Goal: Task Accomplishment & Management: Manage account settings

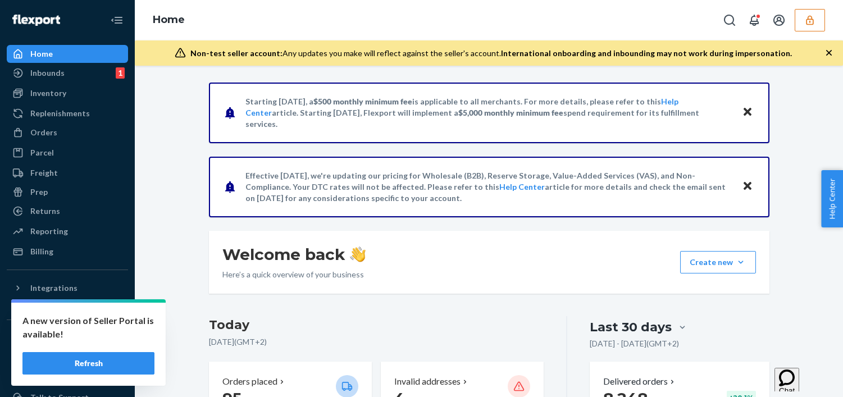
scroll to position [170, 0]
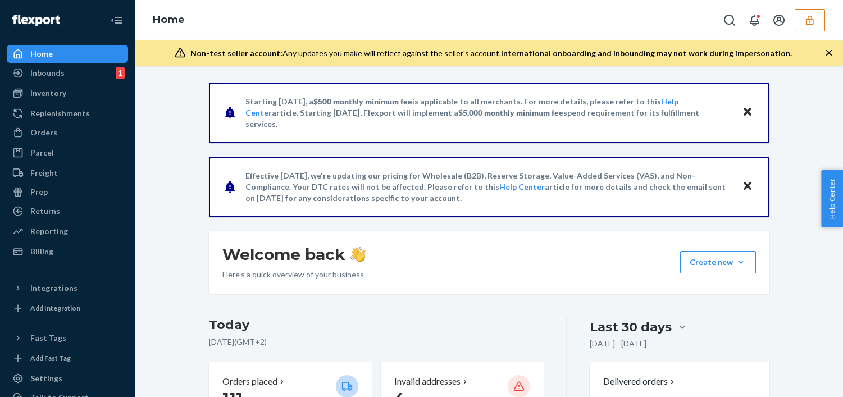
click at [806, 24] on icon "button" at bounding box center [809, 20] width 7 height 10
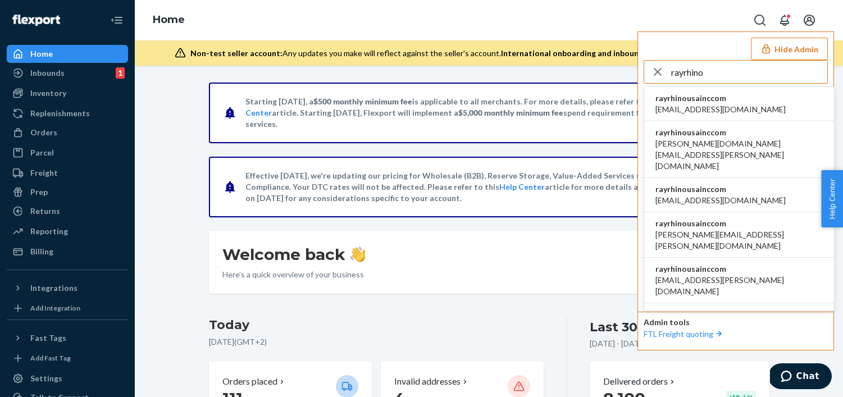
type input "rayrhino"
click at [714, 108] on span "[EMAIL_ADDRESS][DOMAIN_NAME]" at bounding box center [720, 109] width 130 height 11
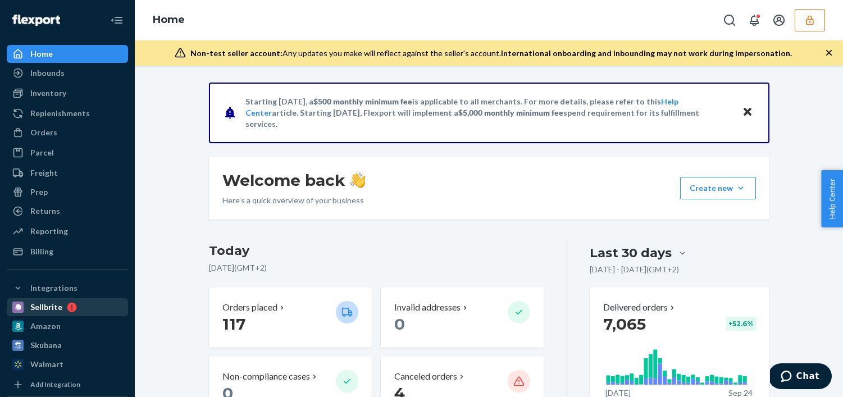
scroll to position [157, 0]
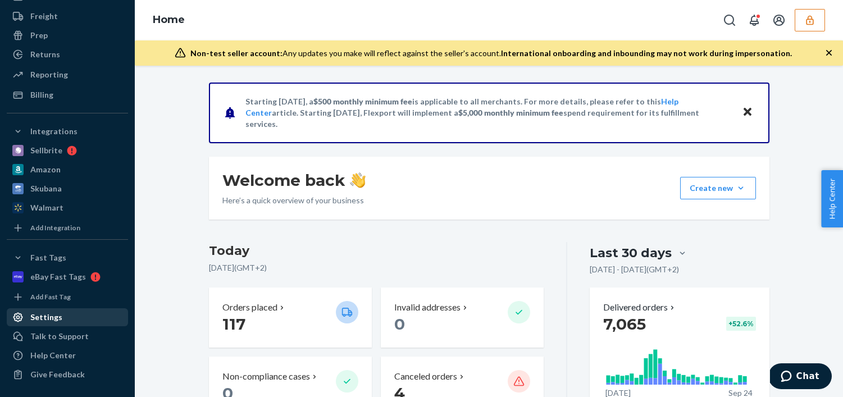
click at [61, 320] on div "Settings" at bounding box center [67, 317] width 119 height 16
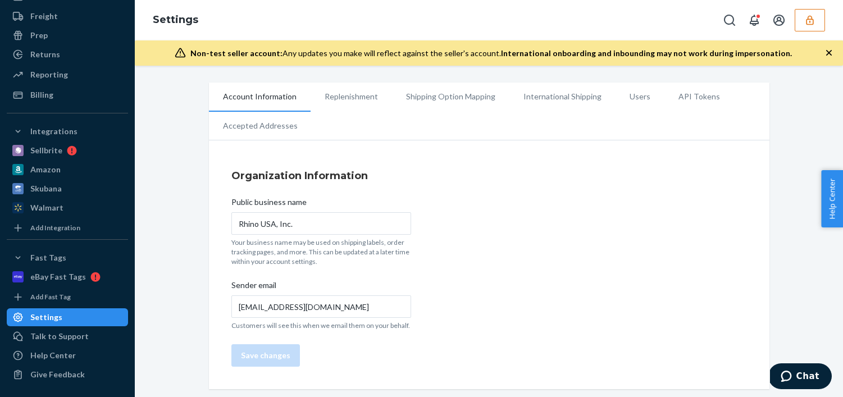
click at [629, 95] on li "Users" at bounding box center [639, 97] width 49 height 28
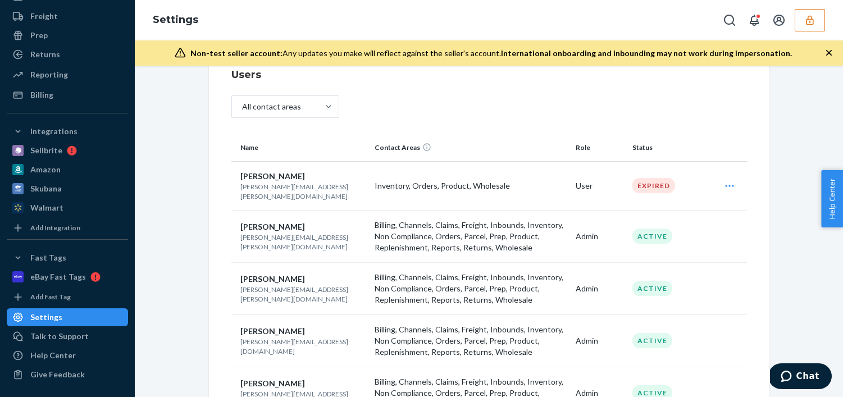
scroll to position [105, 0]
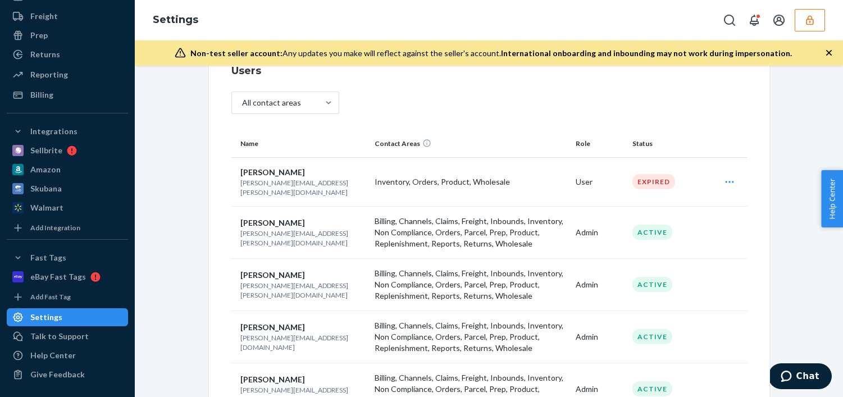
click at [735, 179] on div "Resend invite" at bounding box center [729, 182] width 29 height 22
click at [731, 150] on th at bounding box center [728, 143] width 36 height 27
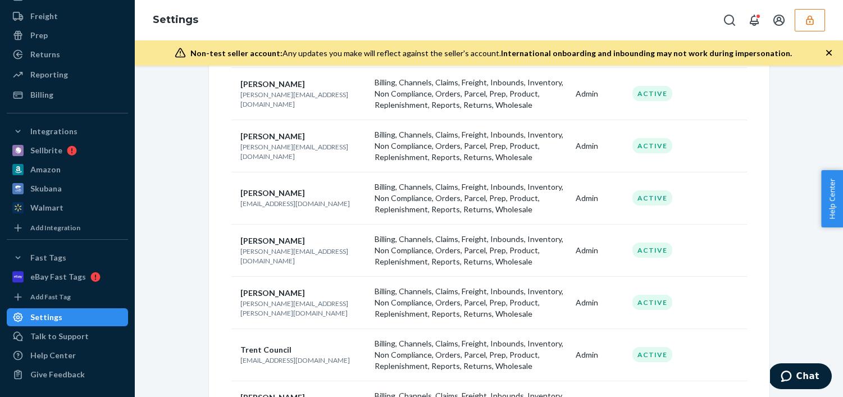
scroll to position [0, 0]
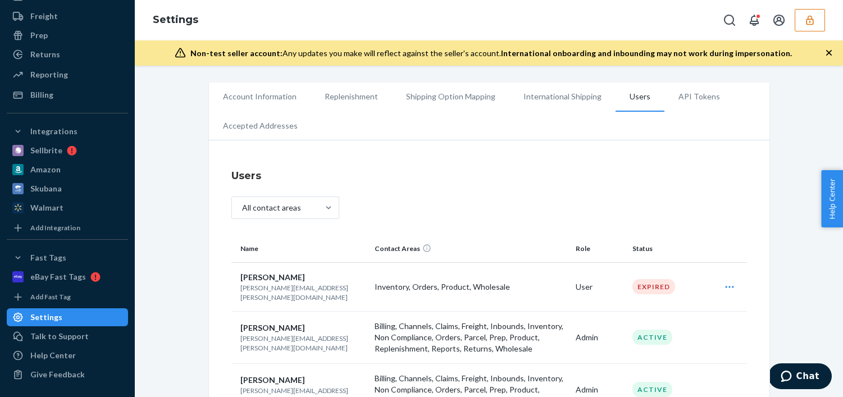
click at [262, 104] on li "Account Information" at bounding box center [260, 97] width 102 height 28
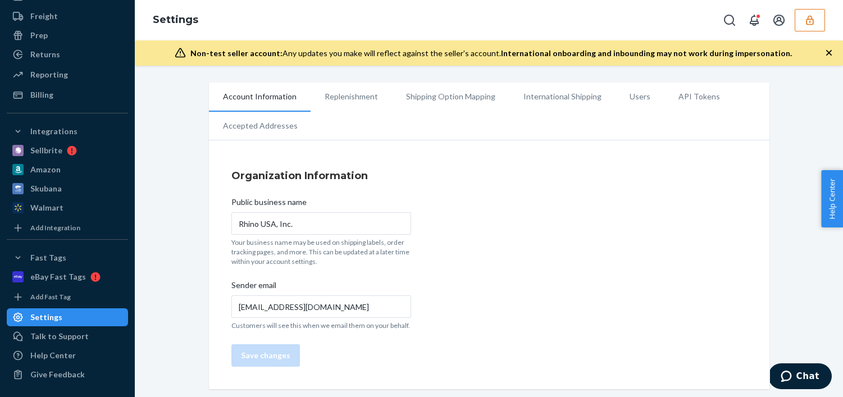
click at [812, 21] on icon "button" at bounding box center [809, 20] width 7 height 10
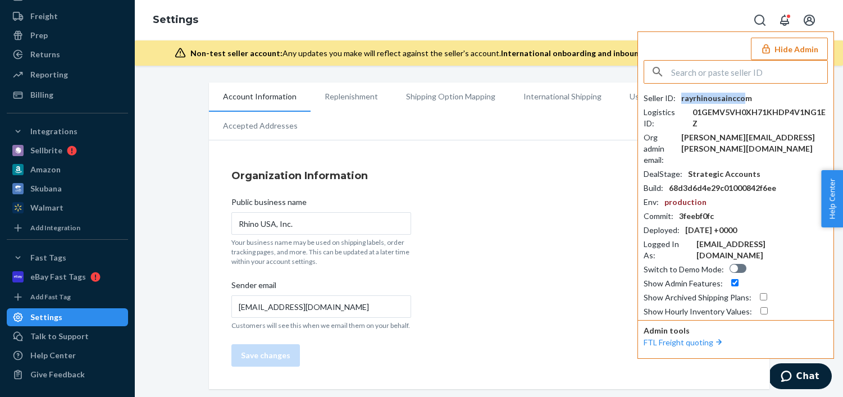
click at [744, 101] on div "rayrhinousainccom" at bounding box center [716, 98] width 71 height 11
click at [747, 101] on div "rayrhinousainccom" at bounding box center [716, 98] width 71 height 11
copy div "rayrhinousainccom"
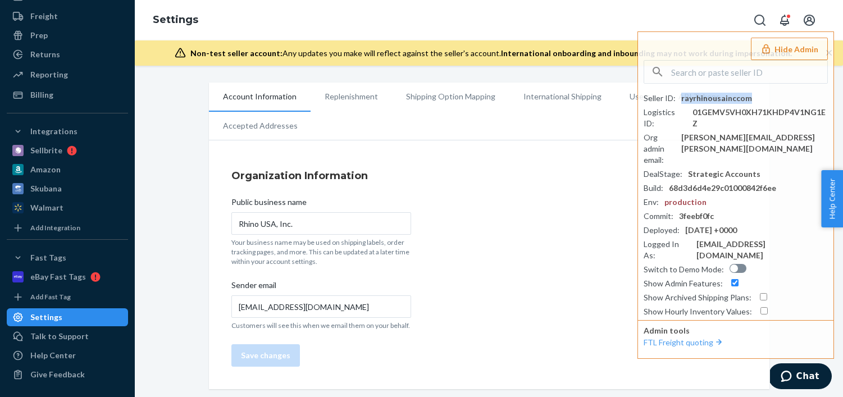
click at [784, 50] on button "Hide Admin" at bounding box center [789, 49] width 77 height 22
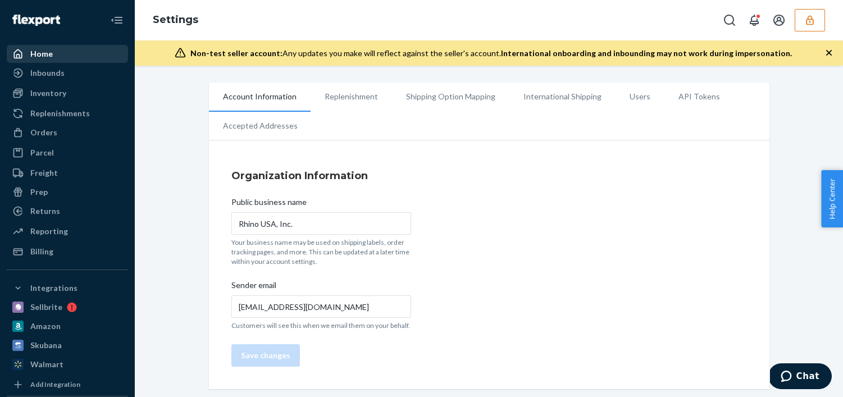
click at [61, 47] on div "Home" at bounding box center [67, 54] width 119 height 16
